Goal: Information Seeking & Learning: Find specific page/section

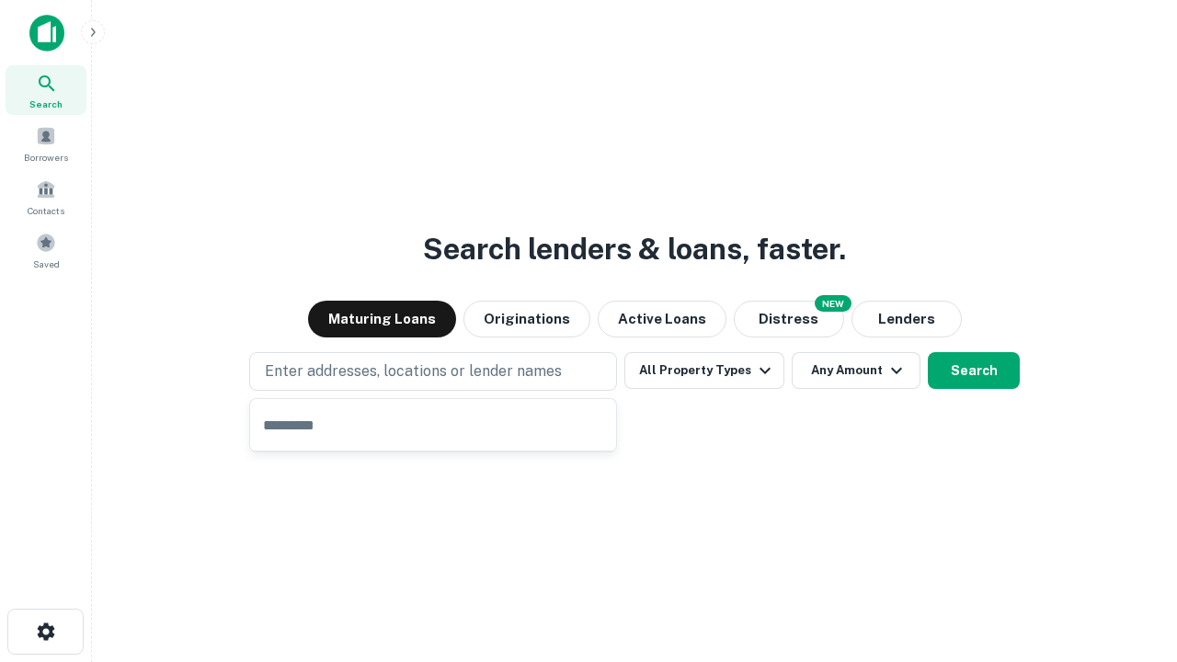
type input "**********"
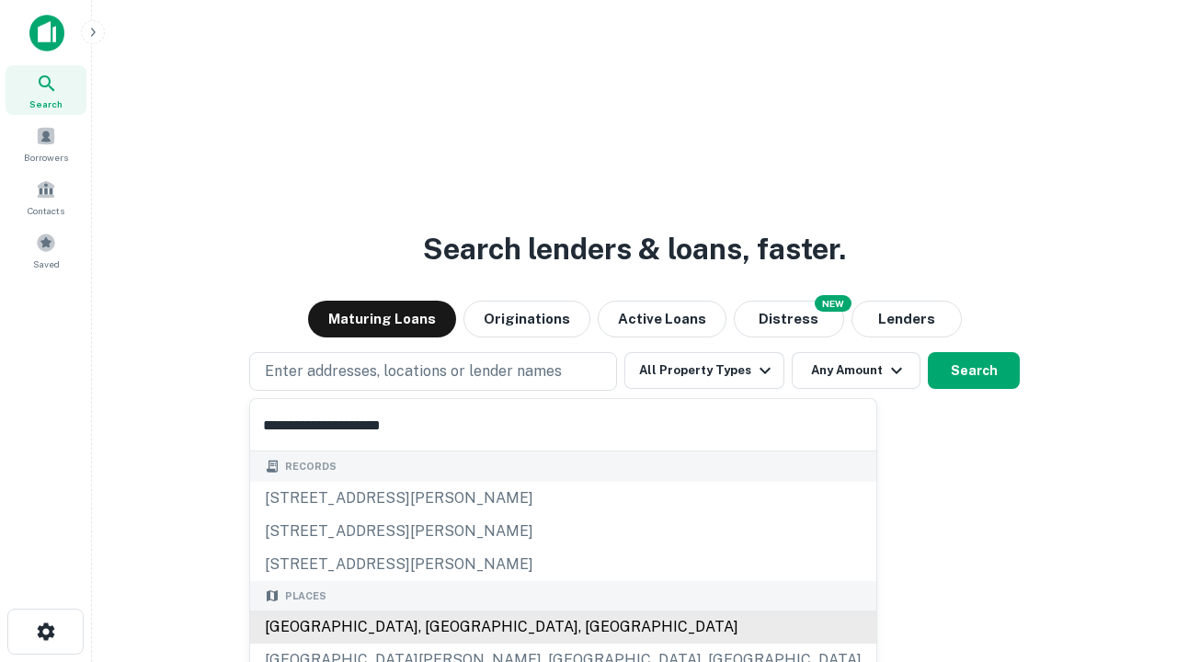
click at [439, 627] on div "Santa Monica, CA, USA" at bounding box center [563, 626] width 626 height 33
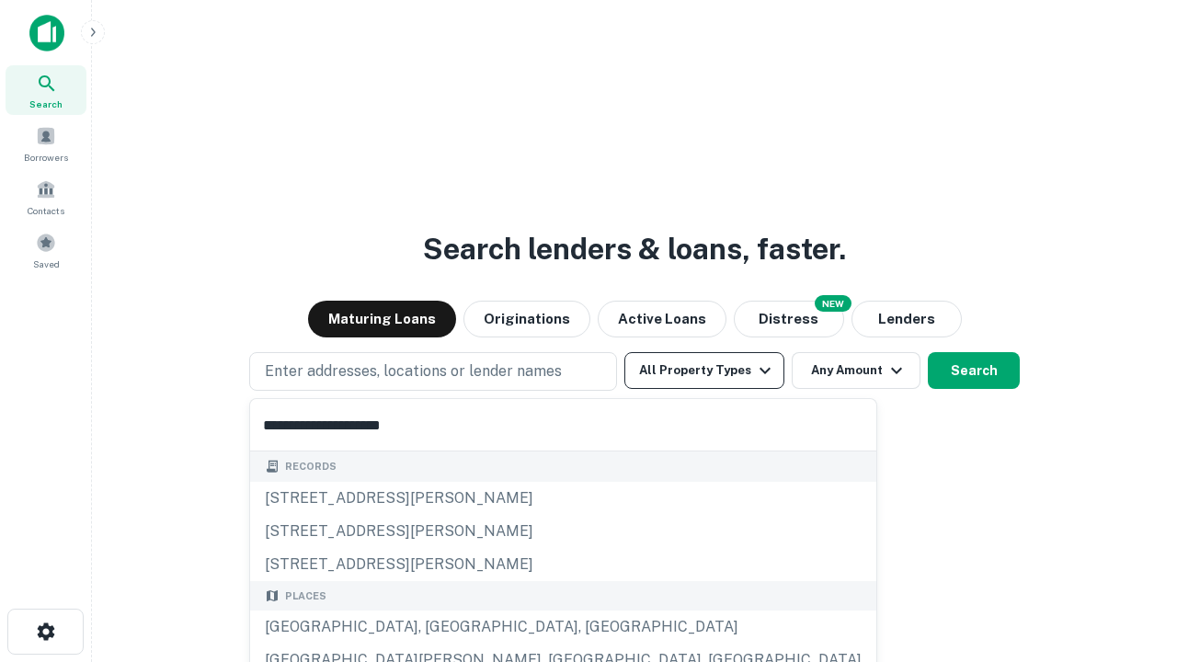
click at [704, 371] on button "All Property Types" at bounding box center [704, 370] width 160 height 37
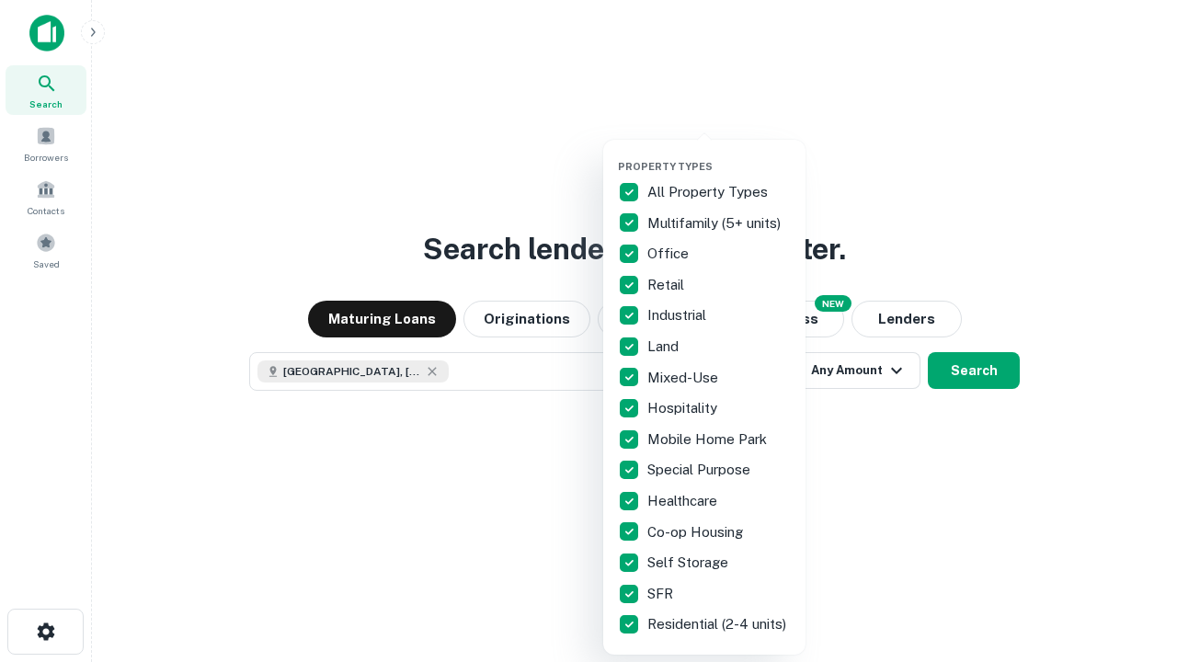
click at [719, 154] on button "button" at bounding box center [719, 154] width 202 height 1
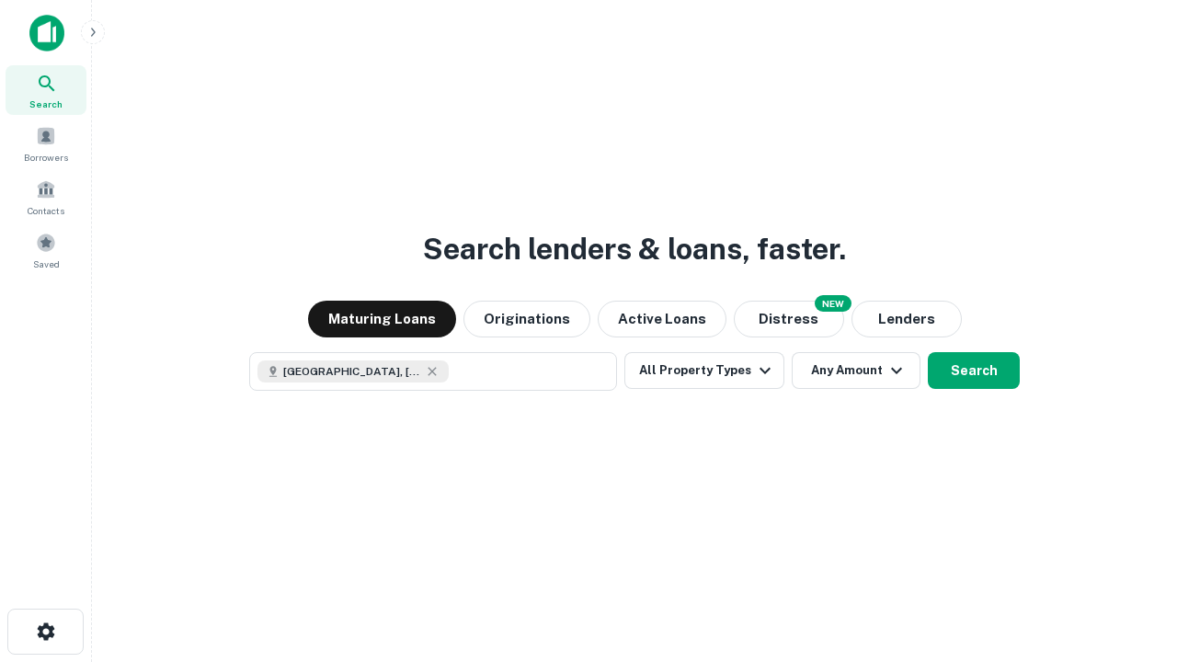
scroll to position [29, 0]
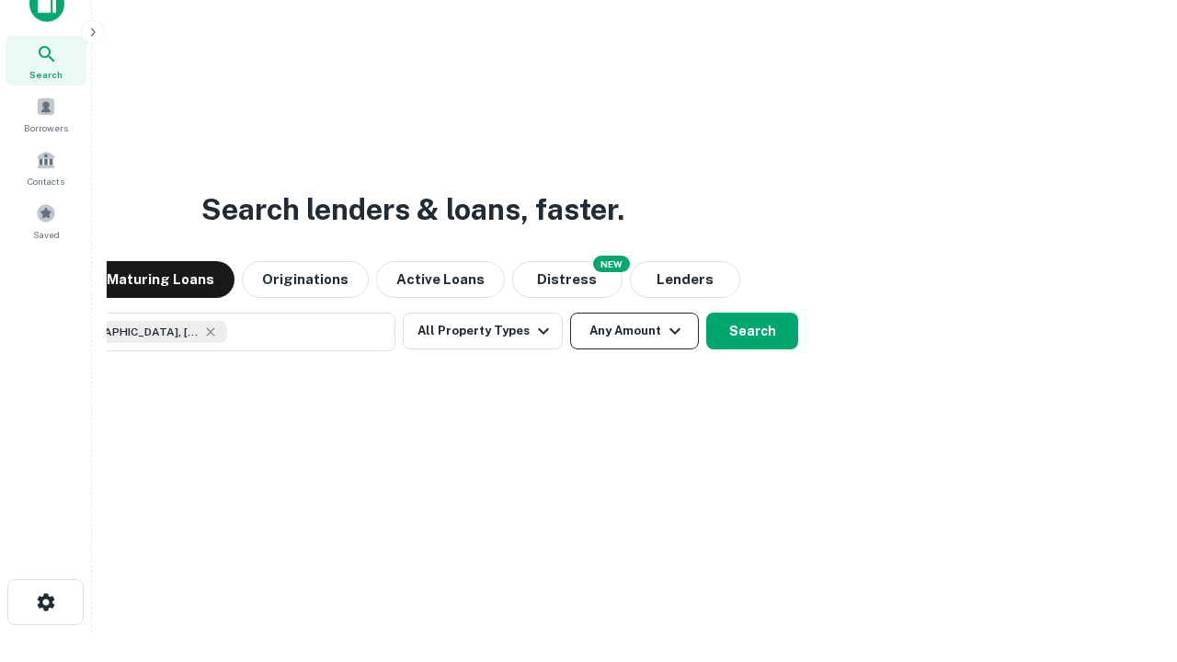
click at [570, 313] on button "Any Amount" at bounding box center [634, 331] width 129 height 37
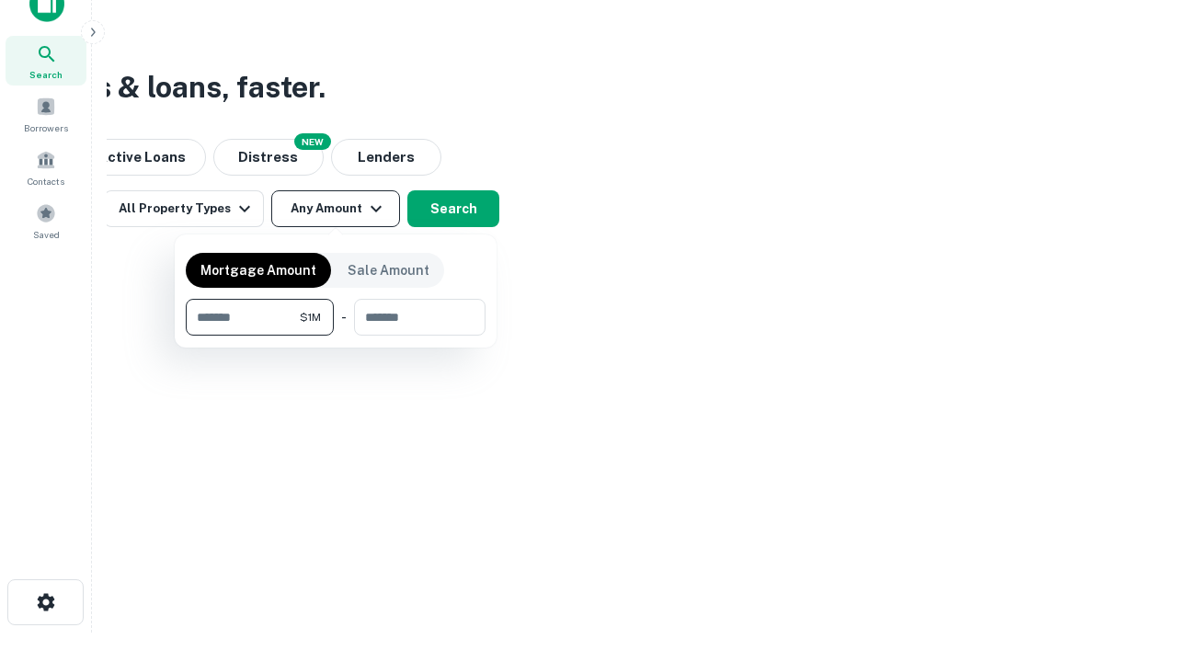
type input "*******"
click at [336, 336] on button "button" at bounding box center [336, 336] width 300 height 1
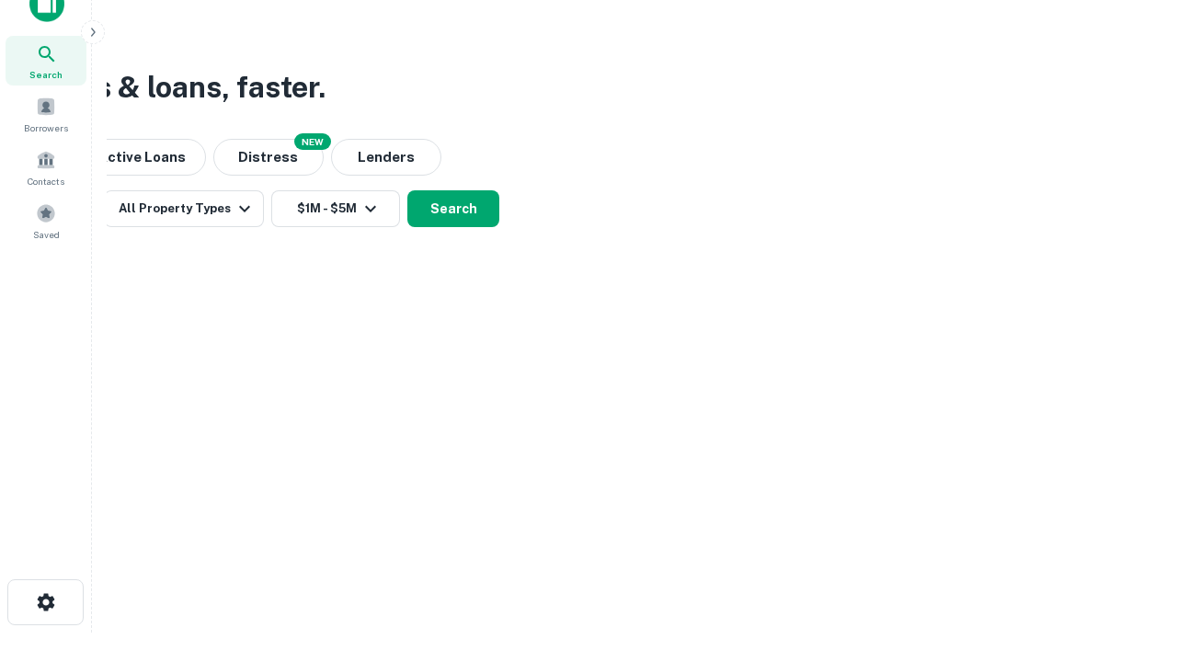
scroll to position [10, 339]
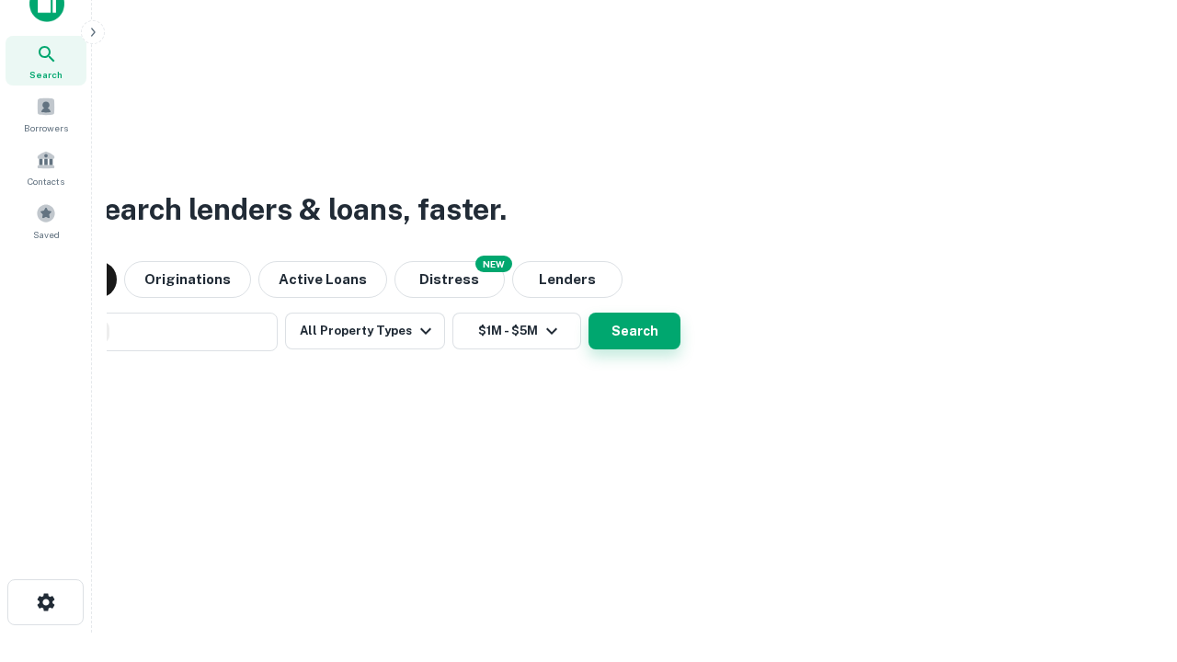
click at [588, 313] on button "Search" at bounding box center [634, 331] width 92 height 37
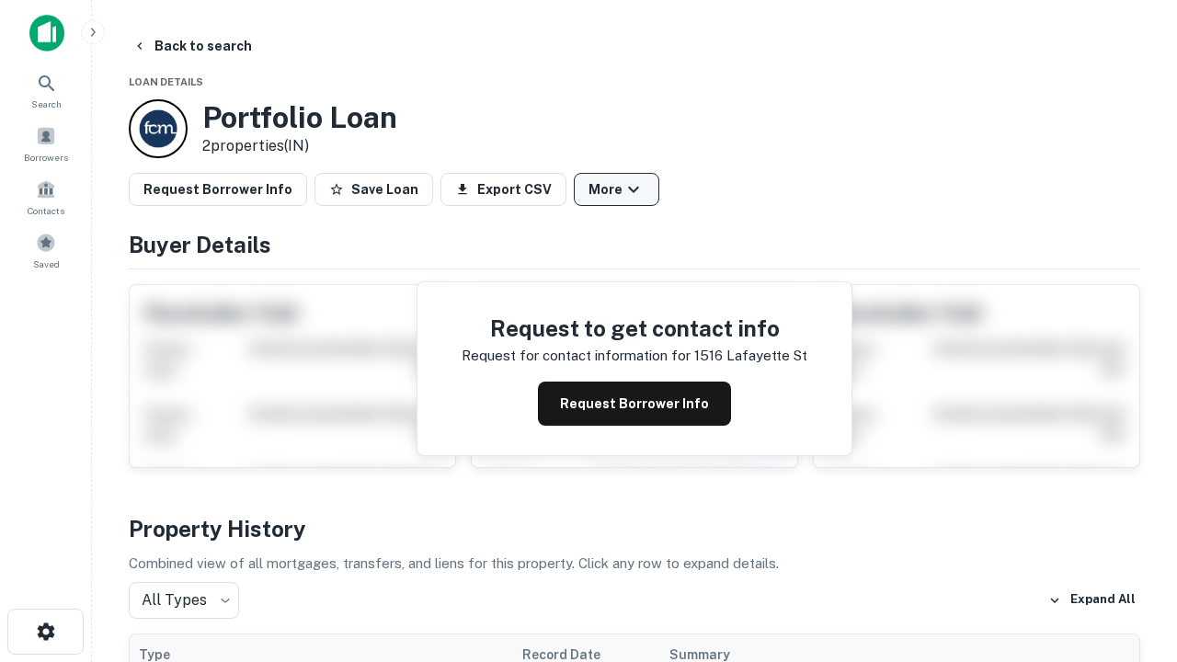
click at [616, 189] on button "More" at bounding box center [617, 189] width 86 height 33
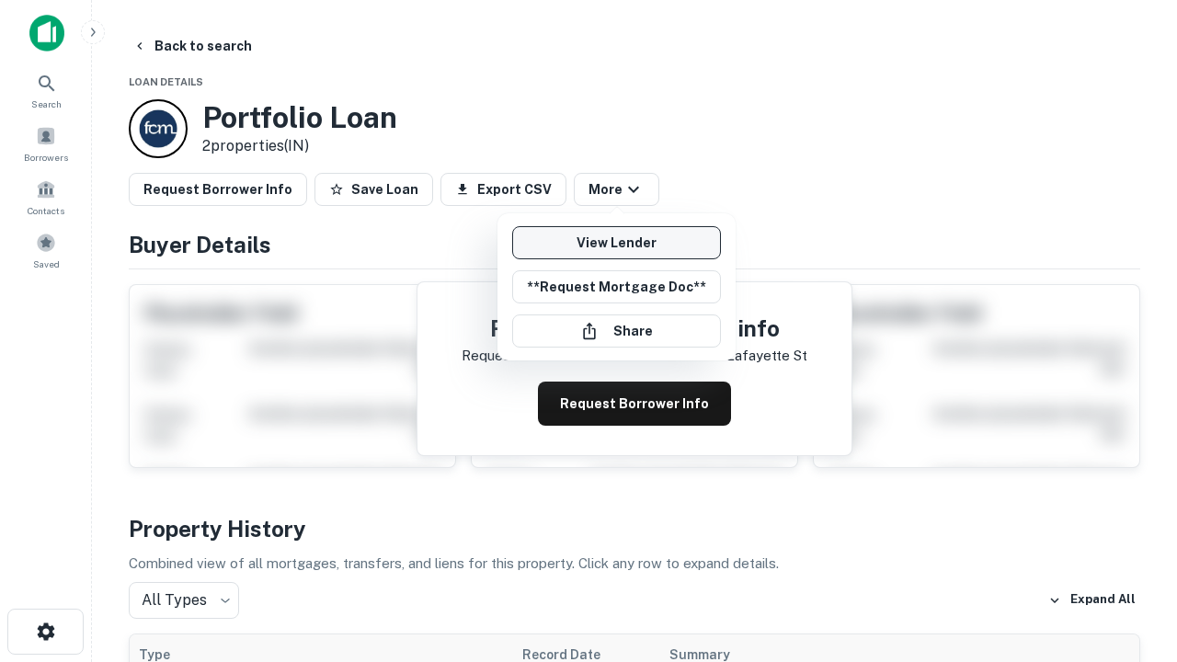
click at [616, 243] on link "View Lender" at bounding box center [616, 242] width 209 height 33
